Goal: Task Accomplishment & Management: Manage account settings

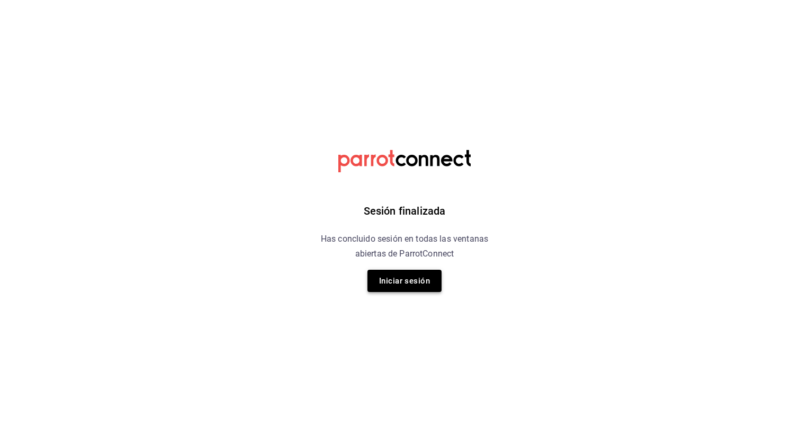
click at [408, 289] on button "Iniciar sesión" at bounding box center [405, 281] width 74 height 22
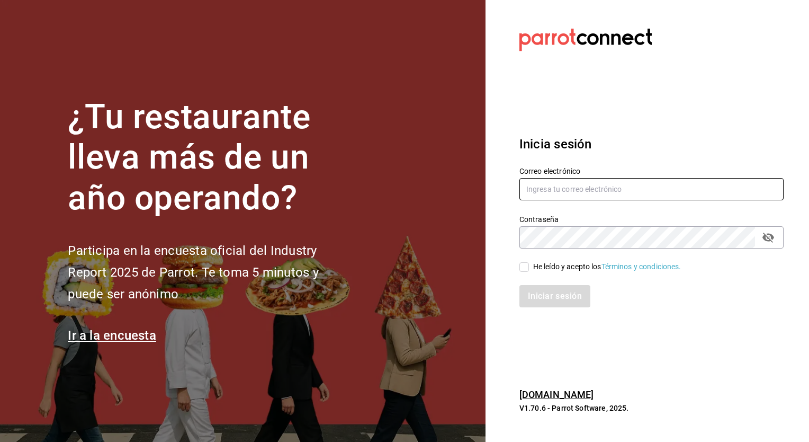
type input "[PERSON_NAME][EMAIL_ADDRESS][PERSON_NAME][DOMAIN_NAME]"
click at [520, 262] on input "He leído y acepto los Términos y condiciones." at bounding box center [525, 267] width 10 height 10
checkbox input "true"
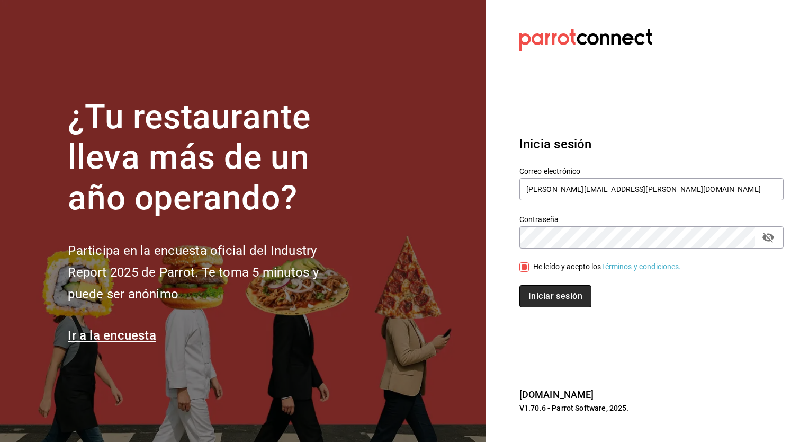
click at [541, 291] on button "Iniciar sesión" at bounding box center [556, 296] width 72 height 22
